Goal: Find specific page/section: Find specific page/section

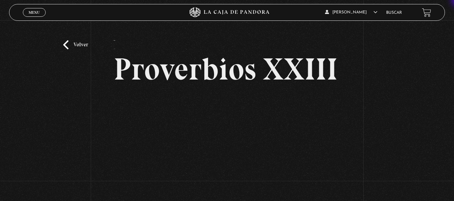
scroll to position [40, 0]
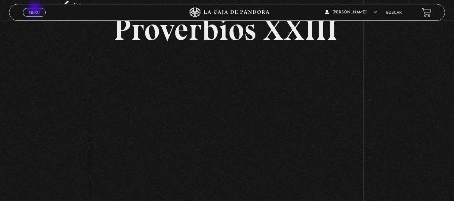
click at [36, 10] on span "Menu" at bounding box center [34, 12] width 11 height 4
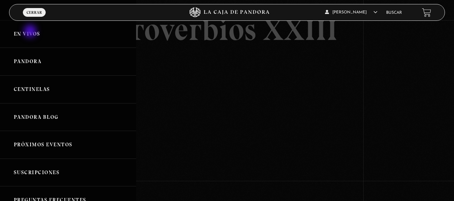
click at [31, 32] on link "En vivos" at bounding box center [68, 34] width 136 height 28
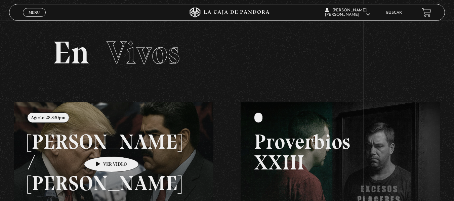
click at [101, 146] on link at bounding box center [241, 202] width 454 height 201
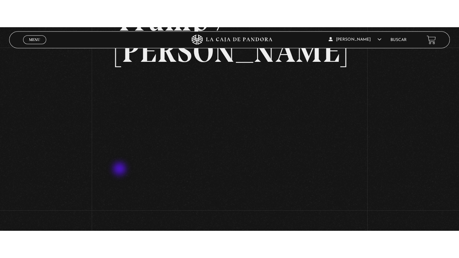
scroll to position [76, 0]
